Goal: Transaction & Acquisition: Purchase product/service

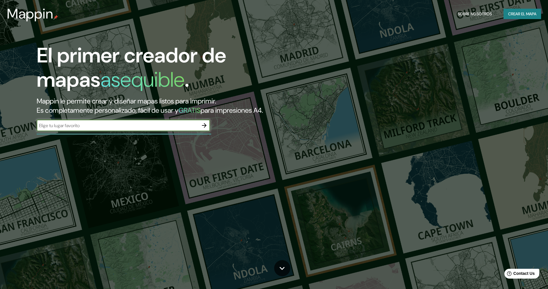
click at [141, 125] on input "text" at bounding box center [118, 125] width 162 height 7
type input "PRADERAS DE [GEOGRAPHIC_DATA], CARRETERA [GEOGRAPHIC_DATA]"
click at [207, 127] on icon "button" at bounding box center [204, 125] width 7 height 7
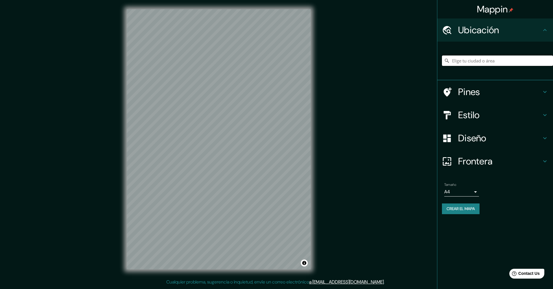
click at [469, 60] on input "Elige tu ciudad o área" at bounding box center [497, 60] width 111 height 10
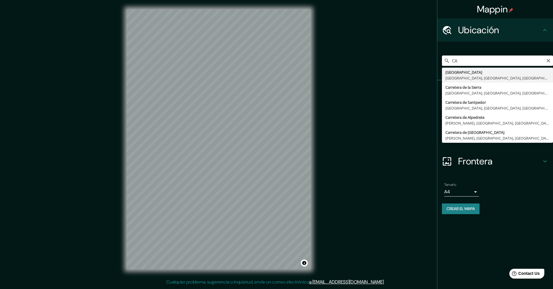
type input "C"
type input "P"
type input "R"
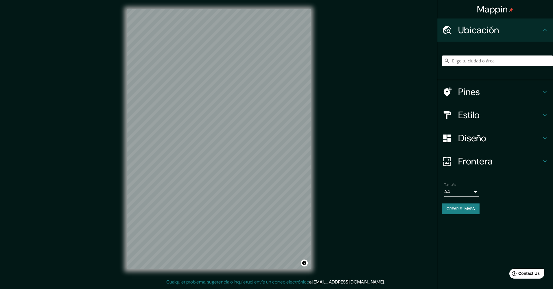
click at [470, 90] on h4 "Pines" at bounding box center [499, 92] width 83 height 12
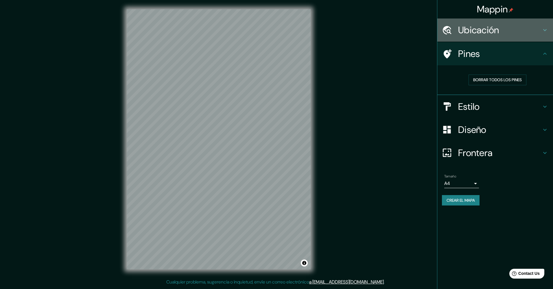
click at [499, 35] on h4 "Ubicación" at bounding box center [499, 30] width 83 height 12
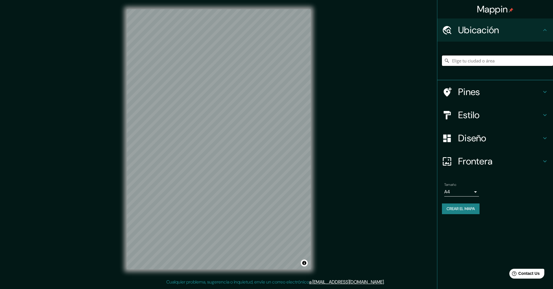
click at [488, 60] on input "Elige tu ciudad o área" at bounding box center [497, 60] width 111 height 10
type input "3"
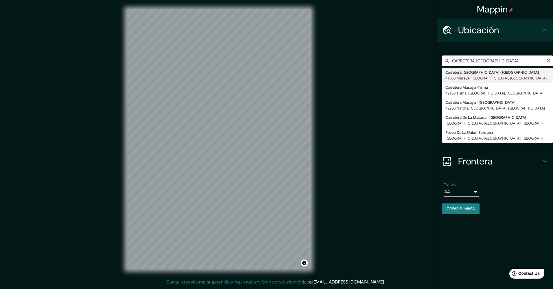
type input "Carretera [GEOGRAPHIC_DATA] - [GEOGRAPHIC_DATA], [GEOGRAPHIC_DATA], [GEOGRAPHIC…"
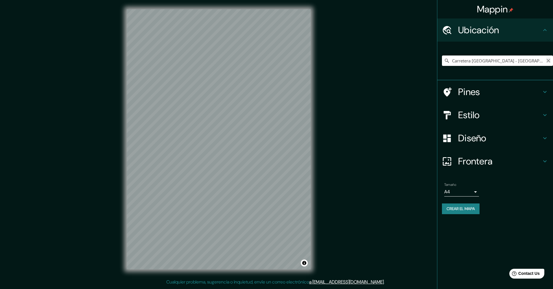
click at [546, 61] on icon "Claro" at bounding box center [548, 60] width 5 height 5
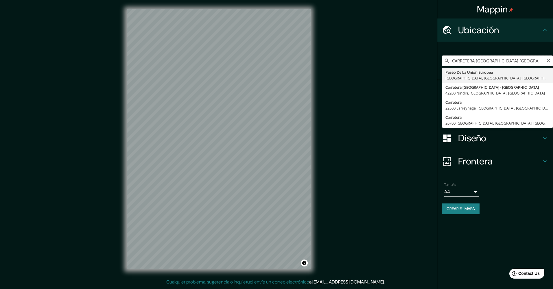
type input "CARRETERA [GEOGRAPHIC_DATA] [GEOGRAPHIC_DATA]"
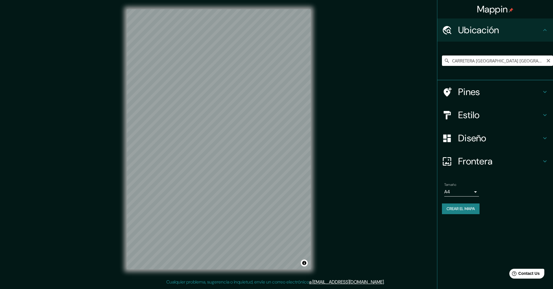
click at [405, 197] on div "Mappin Ubicación CARRETERA [GEOGRAPHIC_DATA] [GEOGRAPHIC_DATA] Paseo De [GEOGRA…" at bounding box center [276, 144] width 553 height 288
click at [548, 62] on icon "Claro" at bounding box center [548, 60] width 5 height 5
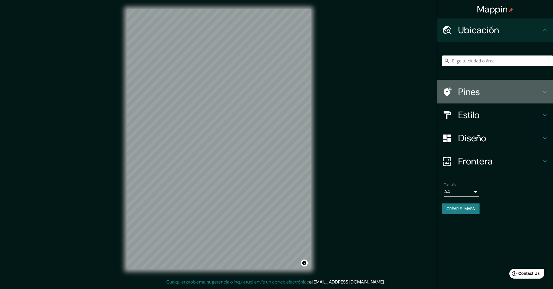
click at [454, 94] on div at bounding box center [450, 92] width 16 height 10
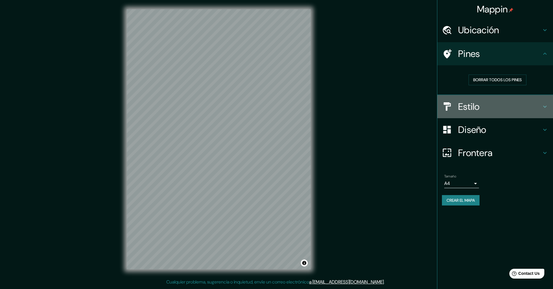
click at [485, 105] on h4 "Estilo" at bounding box center [499, 107] width 83 height 12
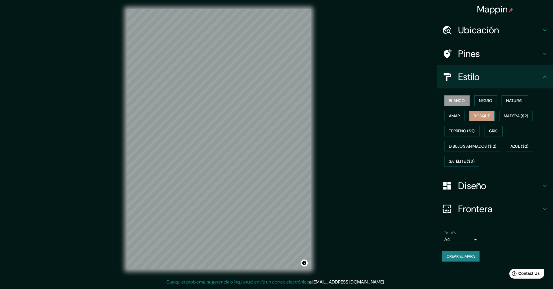
click at [482, 113] on font "Bosque" at bounding box center [481, 115] width 16 height 7
click at [461, 180] on h4 "Diseño" at bounding box center [499, 186] width 83 height 12
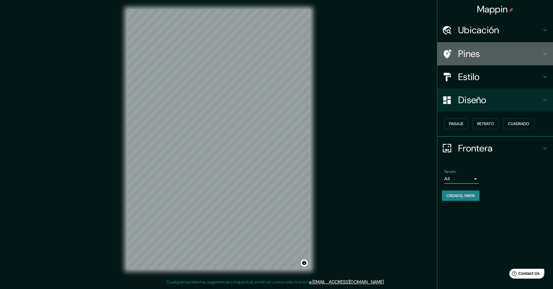
drag, startPoint x: 452, startPoint y: 45, endPoint x: 378, endPoint y: 77, distance: 80.7
click at [438, 47] on div "Pines" at bounding box center [495, 53] width 116 height 23
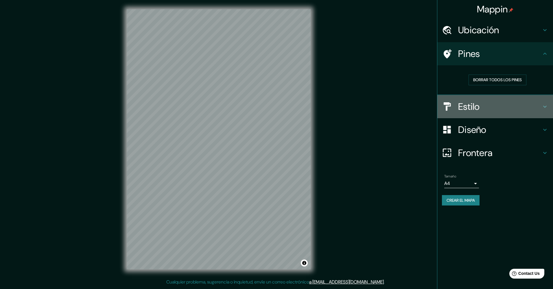
click at [516, 105] on h4 "Estilo" at bounding box center [499, 107] width 83 height 12
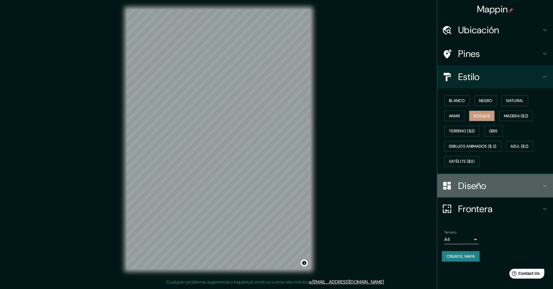
click at [502, 190] on h4 "Diseño" at bounding box center [499, 186] width 83 height 12
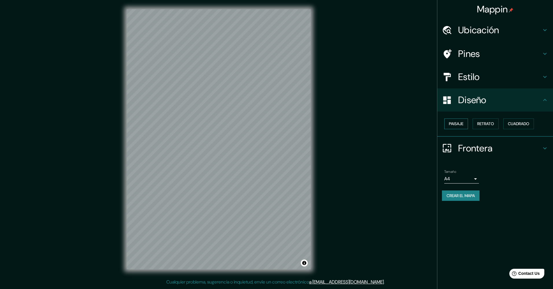
click at [458, 126] on font "Paisaje" at bounding box center [456, 123] width 14 height 7
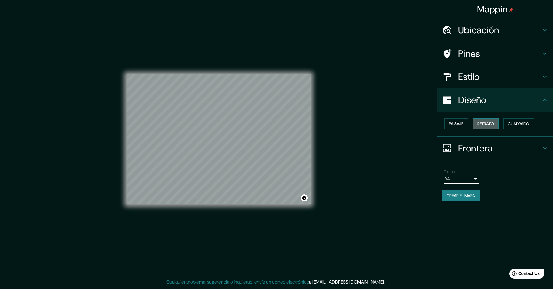
click at [482, 127] on button "Retrato" at bounding box center [485, 124] width 26 height 11
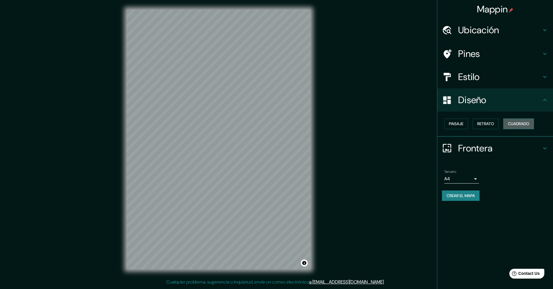
click at [525, 123] on font "Cuadrado" at bounding box center [518, 123] width 21 height 7
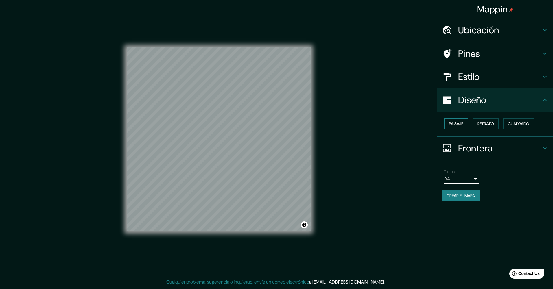
click at [457, 124] on font "Paisaje" at bounding box center [456, 123] width 14 height 7
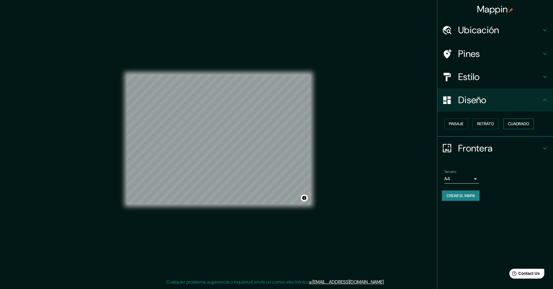
click at [522, 125] on font "Cuadrado" at bounding box center [518, 123] width 21 height 7
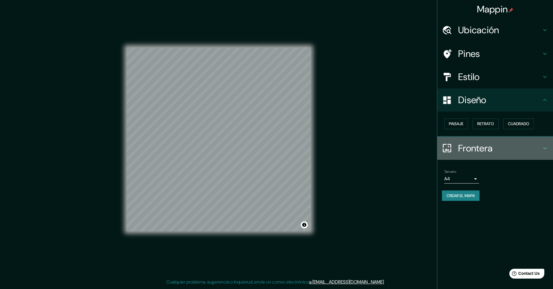
click at [507, 144] on h4 "Frontera" at bounding box center [499, 149] width 83 height 12
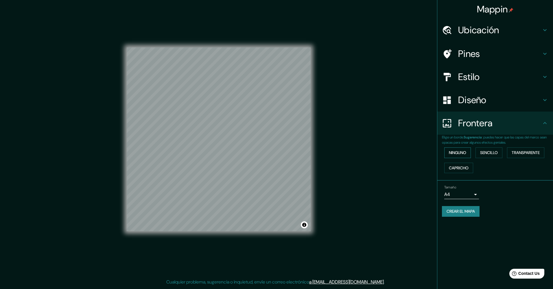
click at [466, 149] on font "Ninguno" at bounding box center [457, 152] width 17 height 7
click at [488, 152] on font "Sencillo" at bounding box center [489, 152] width 18 height 7
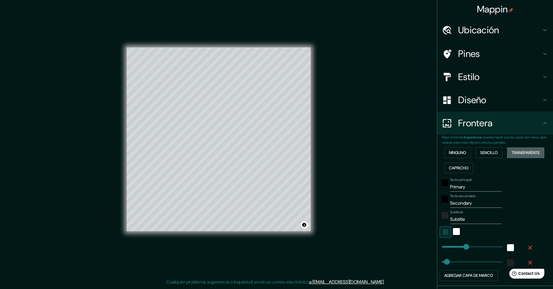
click at [515, 155] on font "Transparente" at bounding box center [525, 152] width 28 height 7
click at [455, 166] on font "Capricho" at bounding box center [459, 167] width 20 height 7
click at [455, 151] on font "Ninguno" at bounding box center [457, 152] width 17 height 7
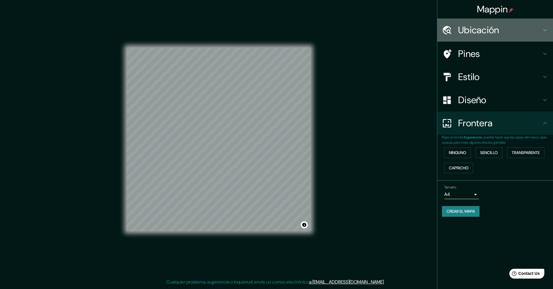
click at [507, 25] on h4 "Ubicación" at bounding box center [499, 30] width 83 height 12
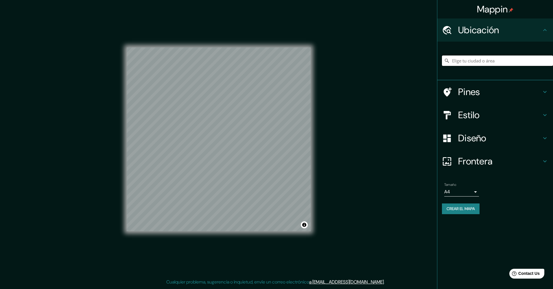
click at [498, 61] on input "Elige tu ciudad o área" at bounding box center [497, 60] width 111 height 10
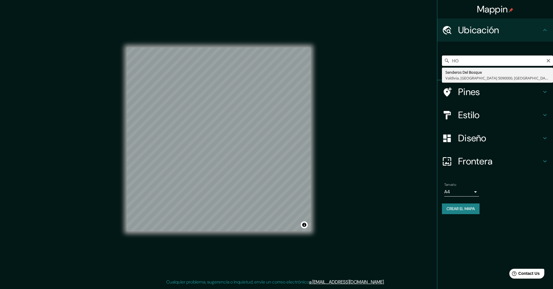
type input "H"
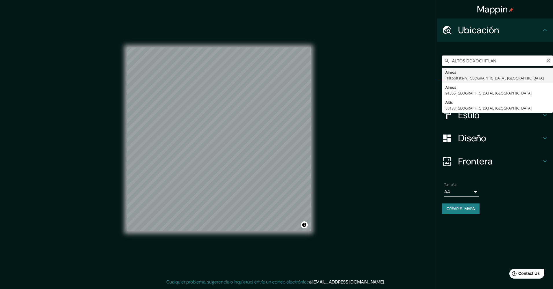
type input "ALTOS DE XOCHITLAN"
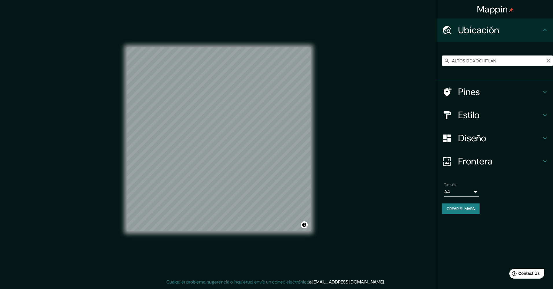
click at [547, 60] on icon "Claro" at bounding box center [547, 60] width 3 height 3
